Goal: Transaction & Acquisition: Download file/media

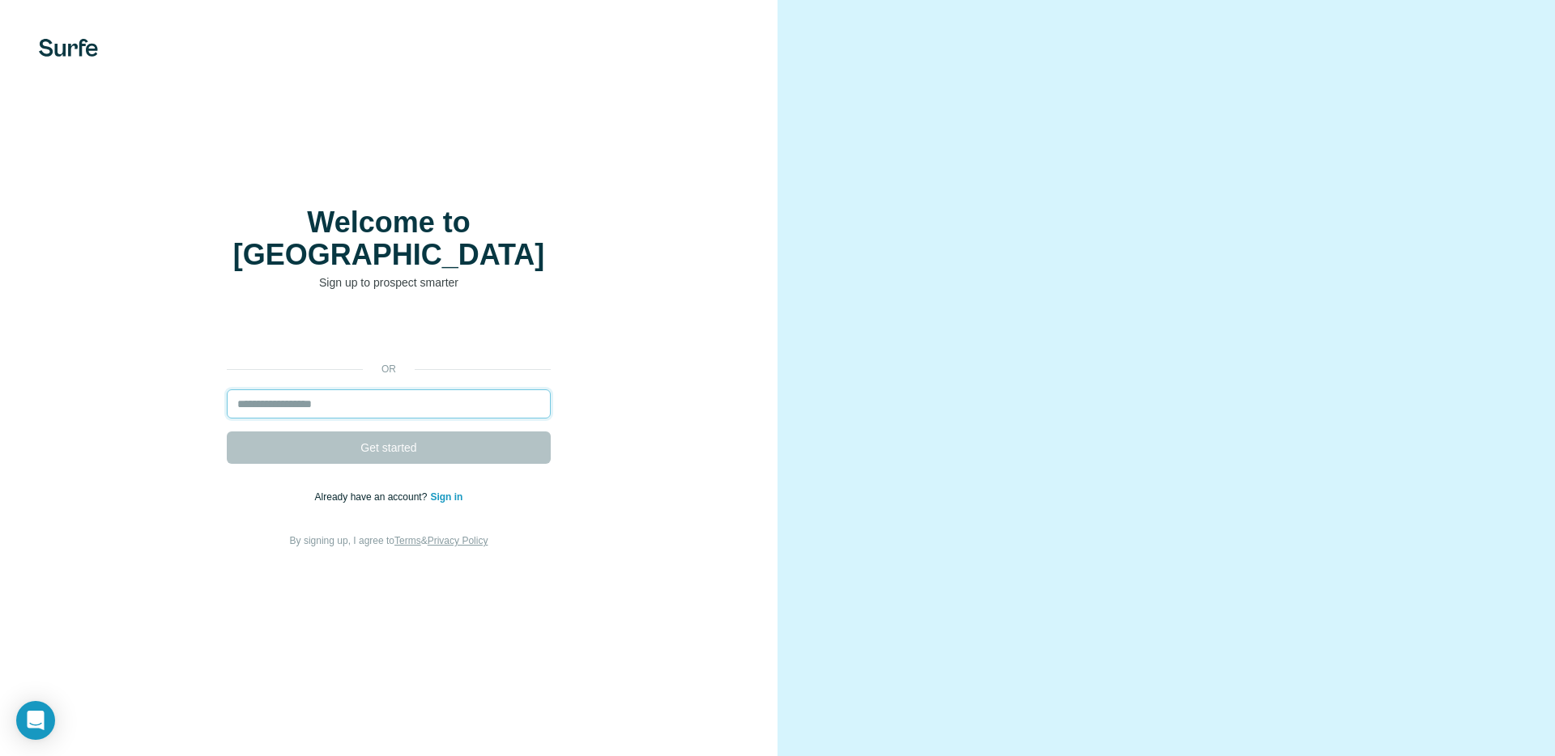
click at [342, 389] on input "email" at bounding box center [389, 403] width 324 height 29
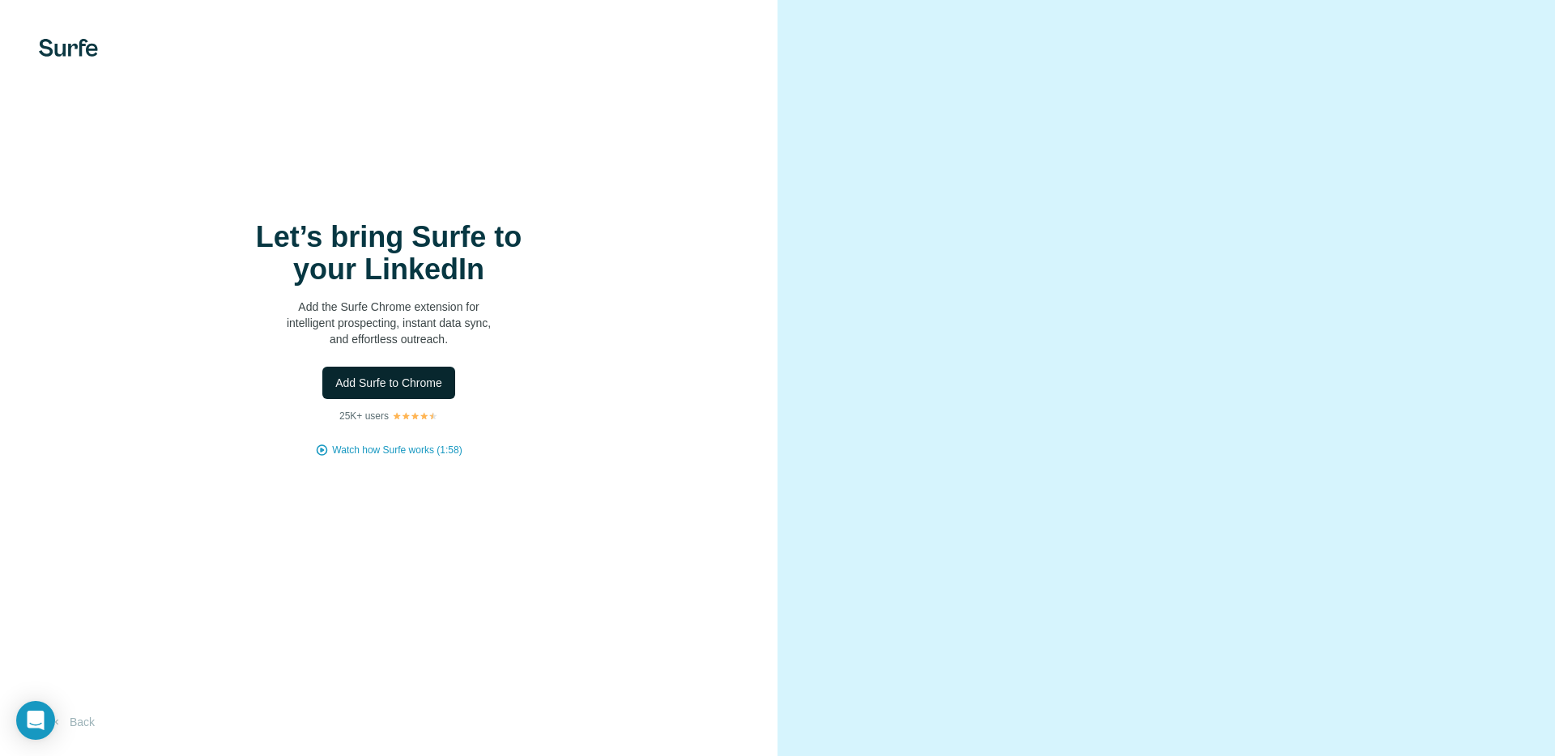
click at [414, 384] on span "Add Surfe to Chrome" at bounding box center [388, 383] width 107 height 16
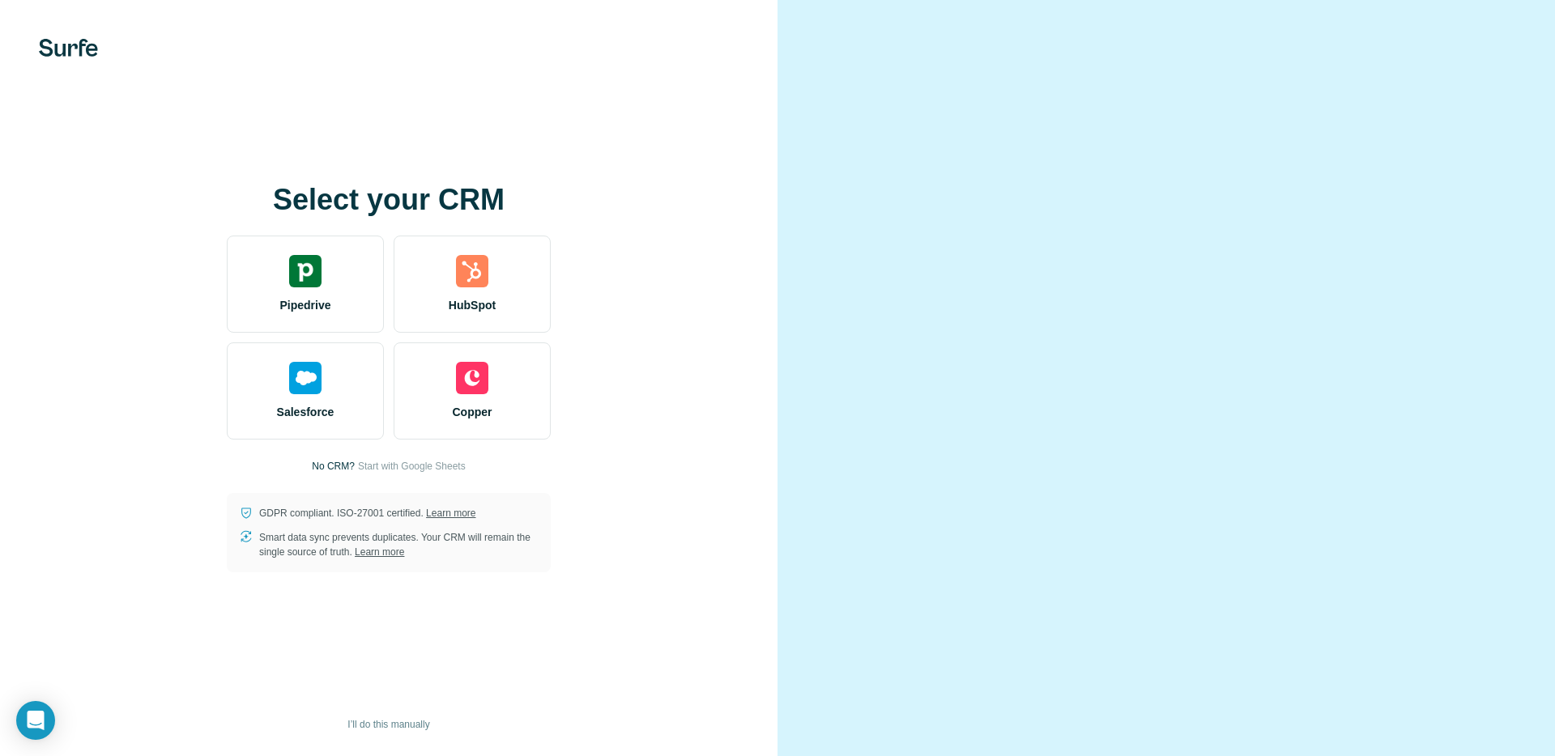
click at [1007, 232] on video at bounding box center [1165, 377] width 583 height 291
